Goal: Browse casually

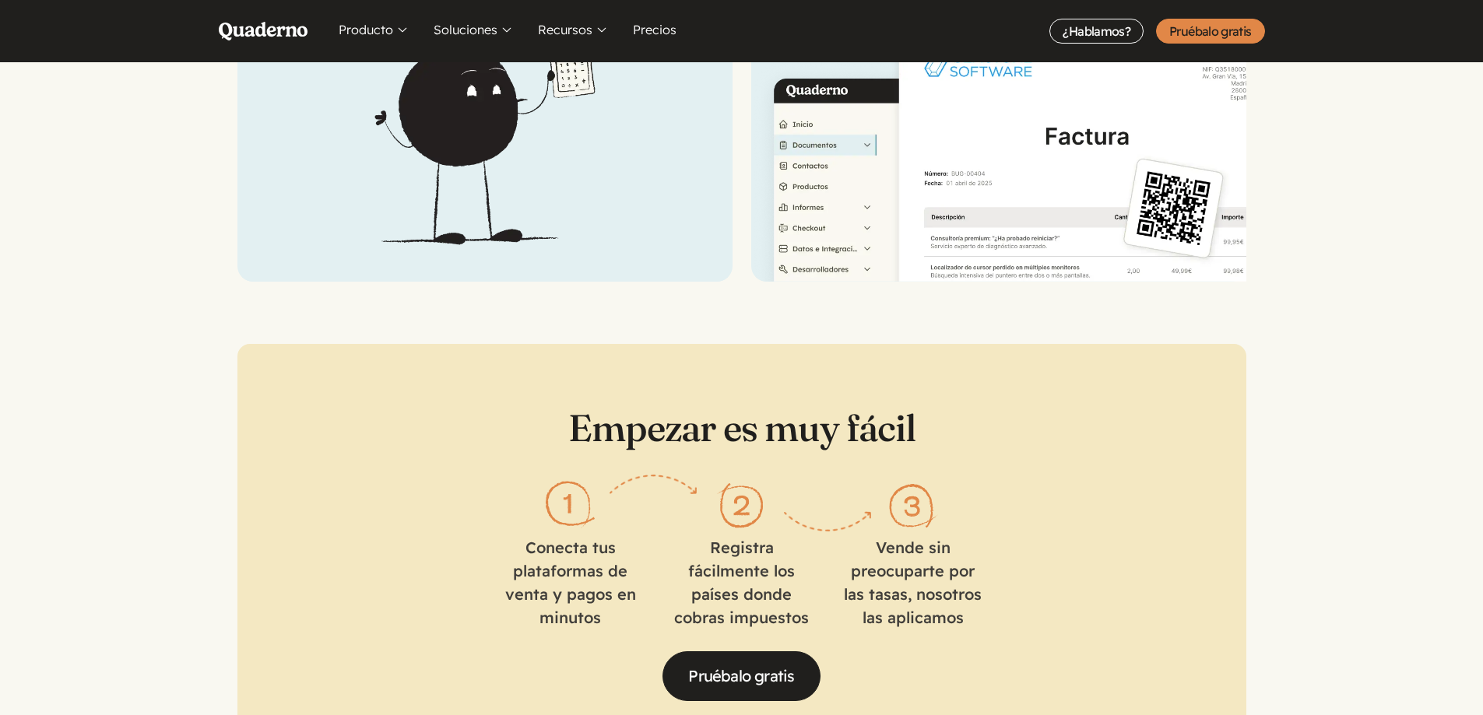
scroll to position [2179, 0]
